Goal: Transaction & Acquisition: Purchase product/service

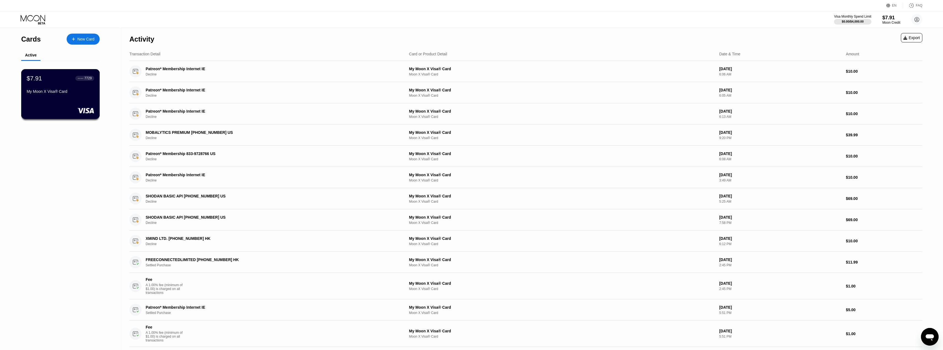
click at [41, 84] on div "$7.91 ● ● ● ● 7729 My Moon X Visa® Card" at bounding box center [60, 85] width 67 height 21
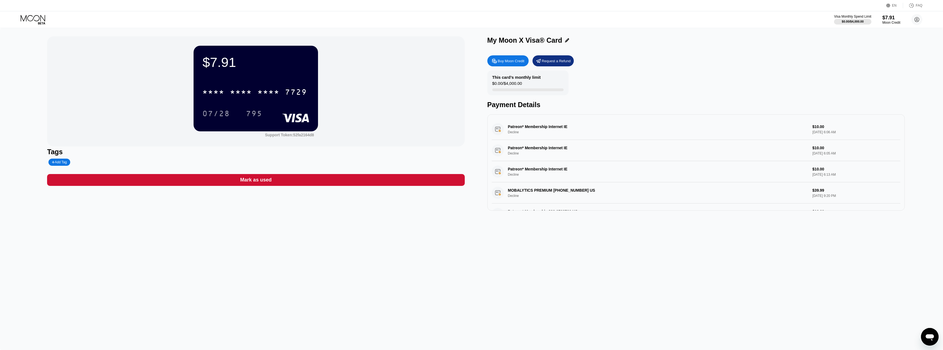
click at [513, 60] on div "Buy Moon Credit" at bounding box center [511, 61] width 27 height 5
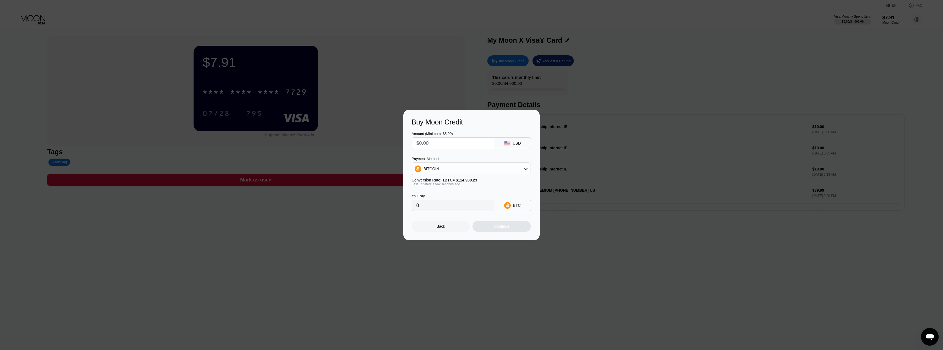
click at [453, 142] on input "text" at bounding box center [452, 143] width 73 height 11
type input "$3"
type input "0.00002611"
type input "$36"
type input "0.00031324"
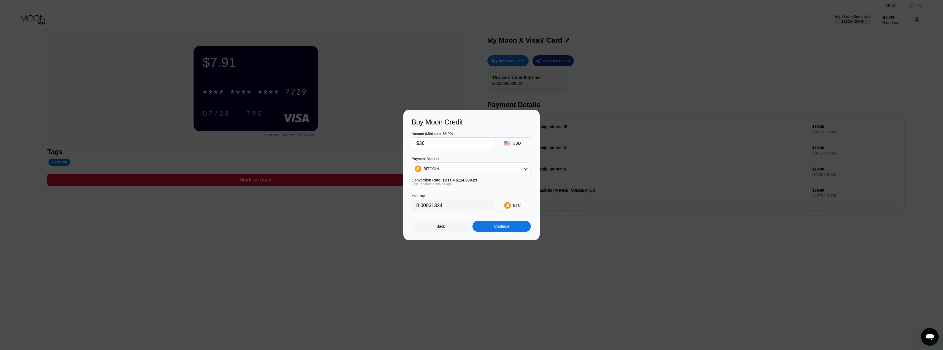
type input "$36"
click at [503, 225] on div "Continue" at bounding box center [501, 226] width 58 height 11
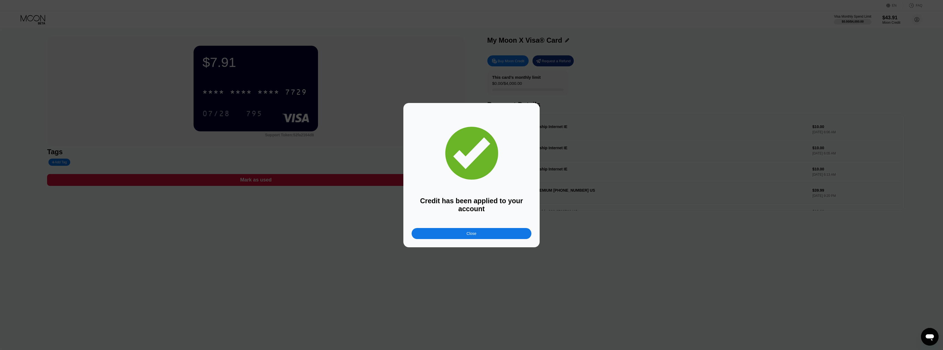
click at [473, 238] on div "Close" at bounding box center [472, 233] width 120 height 11
